Goal: Complete application form: Complete application form

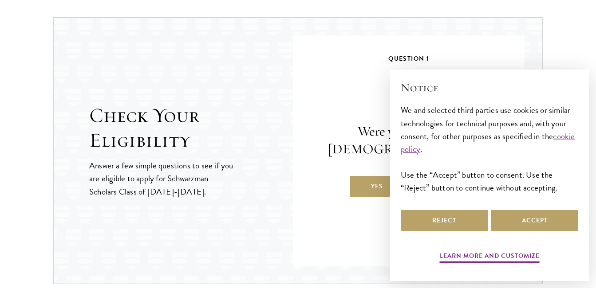
scroll to position [921, 0]
click at [455, 224] on button "Reject" at bounding box center [444, 220] width 87 height 21
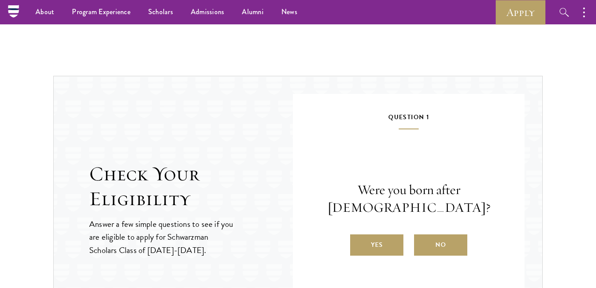
scroll to position [861, 0]
click at [376, 246] on label "Yes" at bounding box center [376, 245] width 53 height 21
click at [358, 244] on input "Yes" at bounding box center [354, 240] width 8 height 8
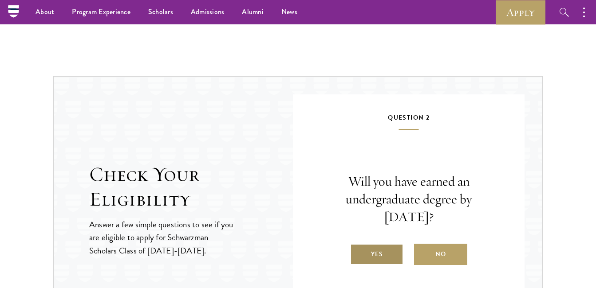
click at [375, 256] on label "Yes" at bounding box center [376, 254] width 53 height 21
click at [358, 253] on input "Yes" at bounding box center [354, 249] width 8 height 8
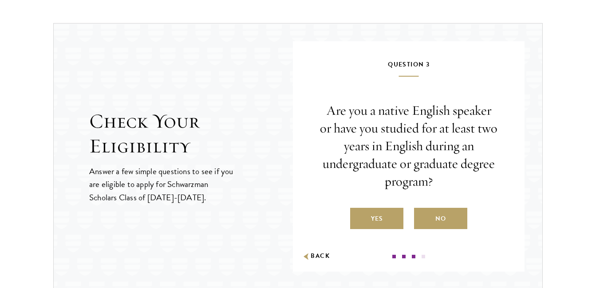
scroll to position [916, 0]
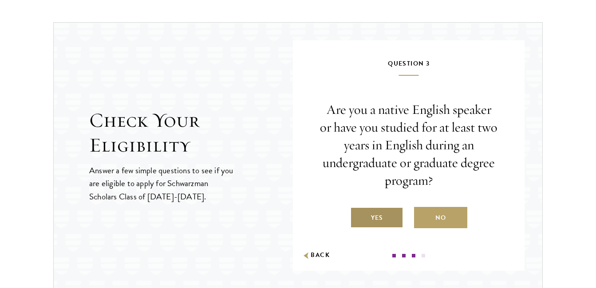
click at [370, 220] on label "Yes" at bounding box center [376, 217] width 53 height 21
click at [358, 216] on input "Yes" at bounding box center [354, 212] width 8 height 8
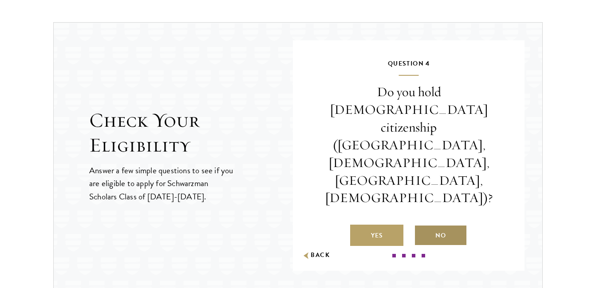
click at [448, 225] on label "No" at bounding box center [440, 235] width 53 height 21
click at [422, 226] on input "No" at bounding box center [418, 230] width 8 height 8
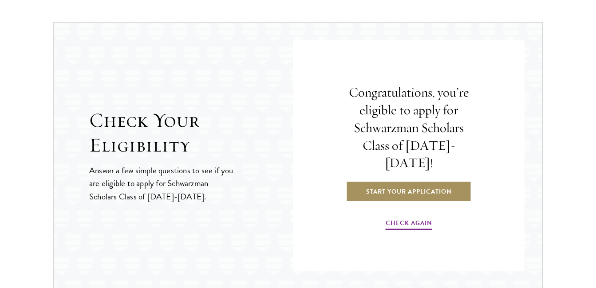
click at [398, 184] on link "Start Your Application" at bounding box center [409, 191] width 126 height 21
